Goal: Task Accomplishment & Management: Use online tool/utility

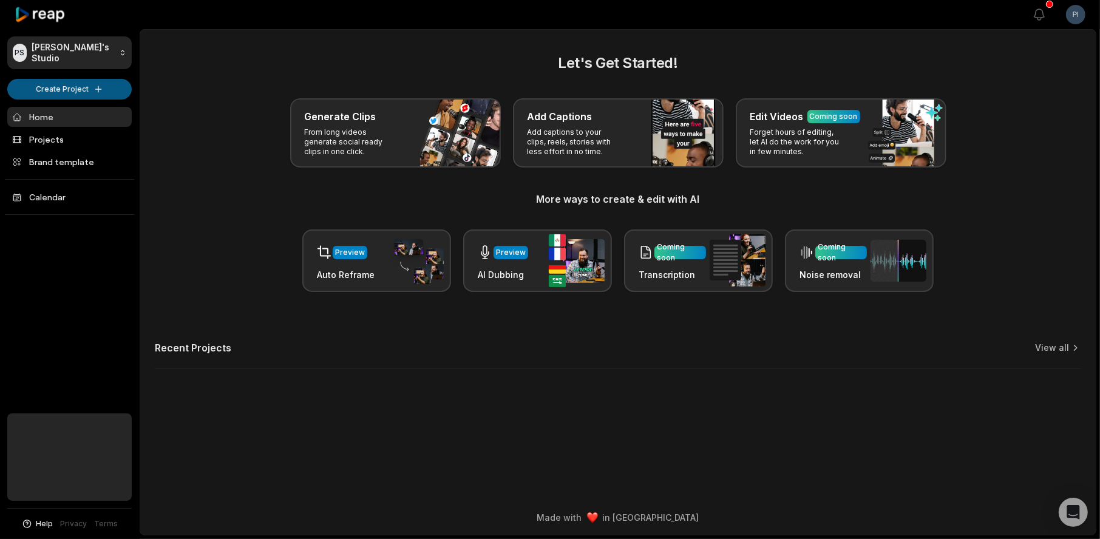
click at [81, 87] on html "PS Pierre's Studio Create Project Home Projects Brand template Calendar Help Pr…" at bounding box center [550, 269] width 1100 height 539
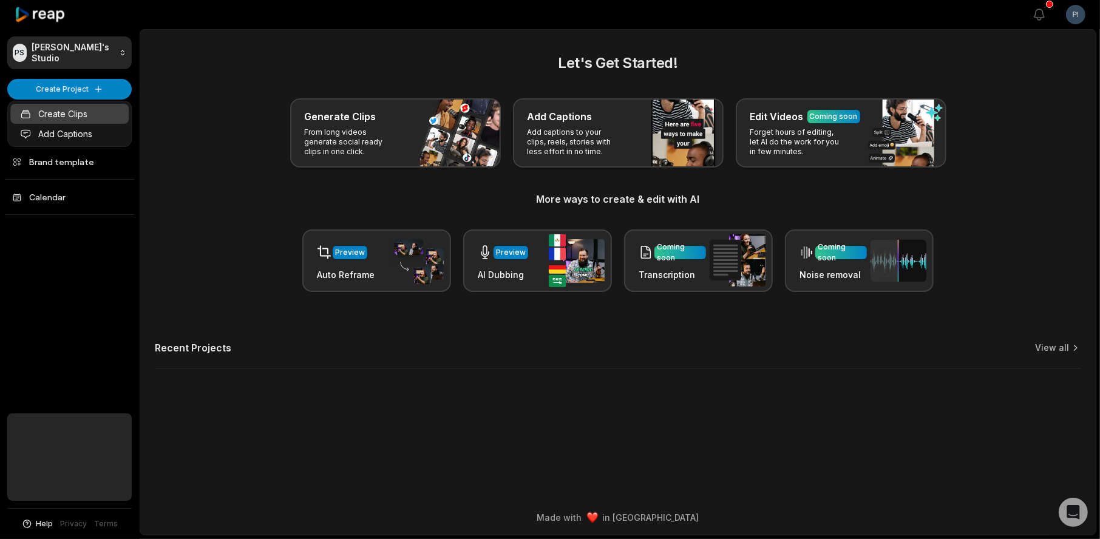
click at [62, 112] on link "Create Clips" at bounding box center [69, 114] width 118 height 20
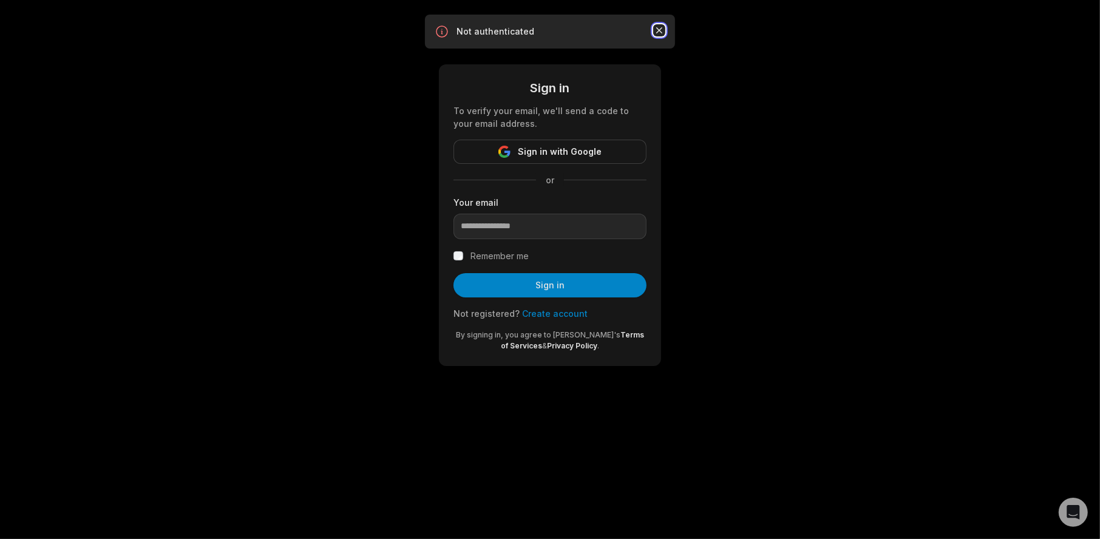
click at [659, 28] on icon "button" at bounding box center [659, 30] width 12 height 12
